Goal: Task Accomplishment & Management: Use online tool/utility

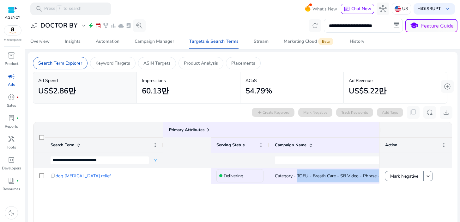
scroll to position [0, 120]
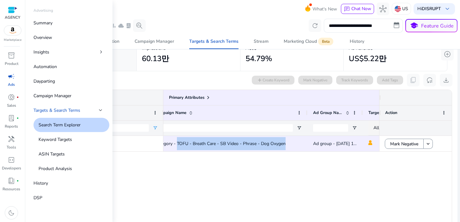
click at [13, 80] on span "campaign" at bounding box center [12, 76] width 8 height 8
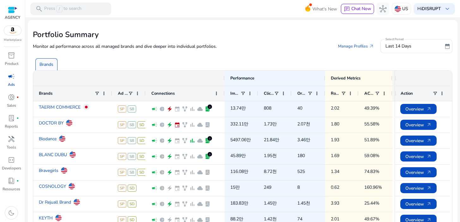
scroll to position [43, 0]
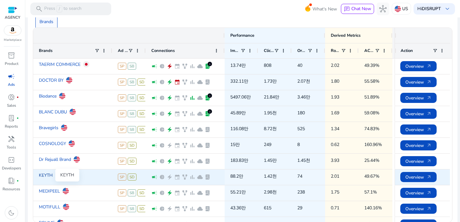
click at [45, 175] on link "KEYTH" at bounding box center [46, 174] width 14 height 11
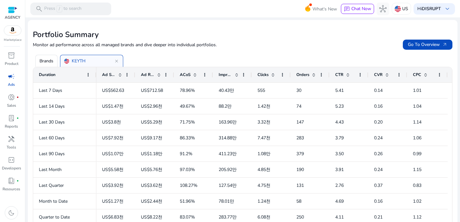
scroll to position [8, 0]
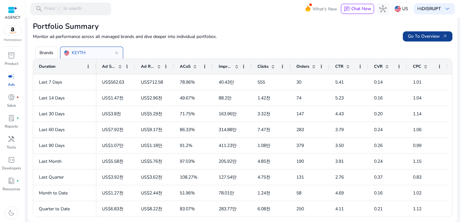
click at [421, 37] on span "Go To Overview arrow_outward" at bounding box center [428, 36] width 40 height 7
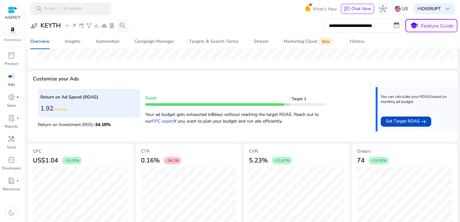
scroll to position [221, 0]
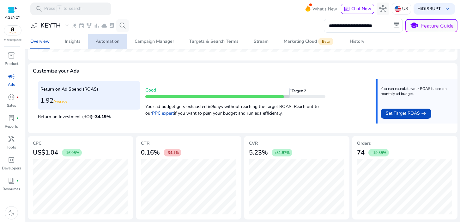
click at [107, 38] on span "Automation" at bounding box center [108, 41] width 24 height 15
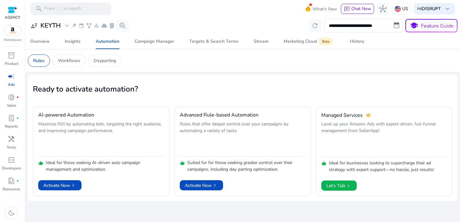
click at [307, 89] on h2 "Ready to activate automation?" at bounding box center [243, 88] width 420 height 9
